Goal: Consume media (video, audio)

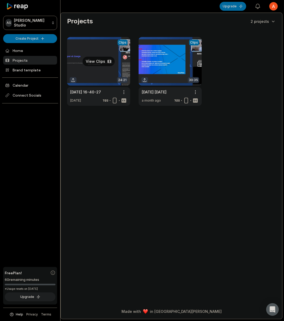
click at [100, 61] on link at bounding box center [98, 71] width 63 height 69
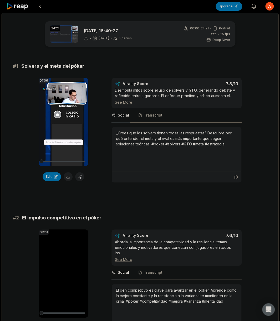
click at [202, 136] on div "¿Crees que los solvers tienen todas las respuestas? Descubre por qué entender e…" at bounding box center [176, 138] width 121 height 17
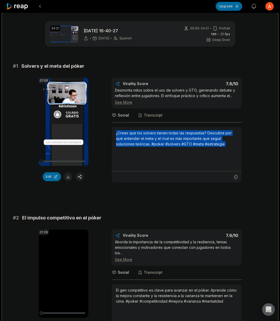
click at [202, 136] on div "¿Crees que los solvers tienen todas las respuestas? Descubre por qué entender e…" at bounding box center [176, 138] width 121 height 17
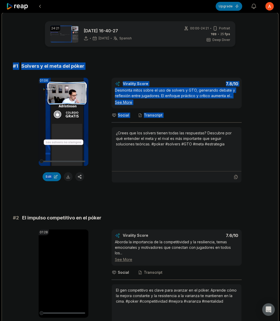
copy div "# 1 Solvers y el meta del póker 01:06 Your browser does not support mp4 format.…"
